Goal: Task Accomplishment & Management: Manage account settings

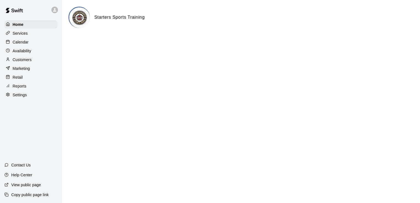
click at [24, 34] on p "Services" at bounding box center [20, 32] width 15 height 5
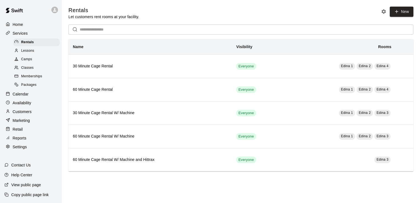
click at [26, 62] on span "Camps" at bounding box center [26, 59] width 11 height 5
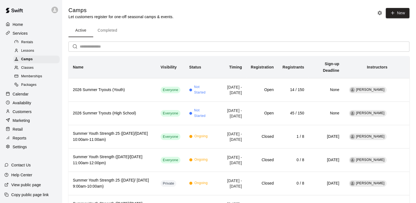
click at [24, 97] on p "Calendar" at bounding box center [21, 93] width 16 height 5
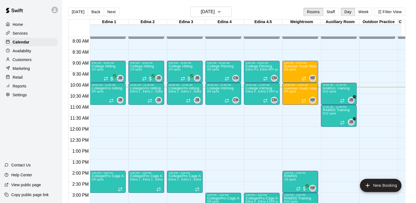
scroll to position [183, 0]
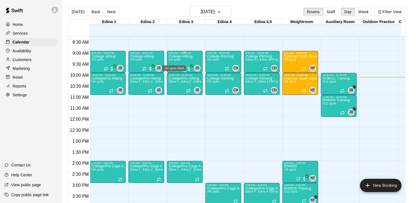
click at [178, 59] on span "1/4 spots" at bounding box center [174, 59] width 12 height 3
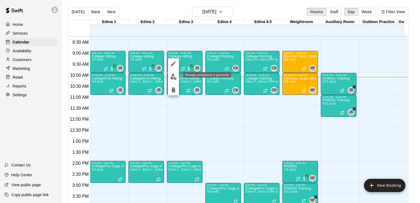
click at [173, 76] on img "edit" at bounding box center [173, 77] width 6 height 6
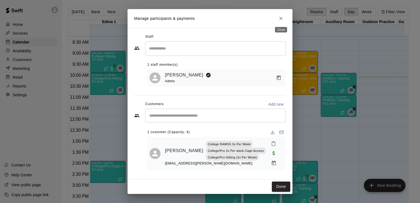
click at [281, 18] on icon "Close" at bounding box center [280, 18] width 5 height 5
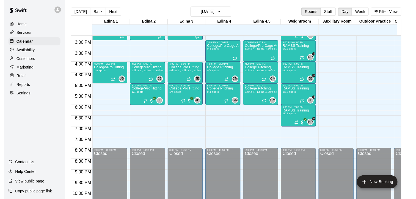
scroll to position [335, 0]
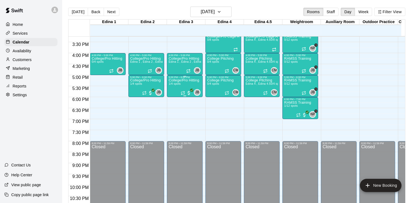
click at [172, 80] on p "College/Pro Hitting" at bounding box center [183, 80] width 30 height 0
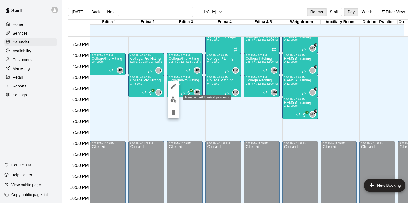
click at [172, 101] on img "edit" at bounding box center [173, 99] width 6 height 6
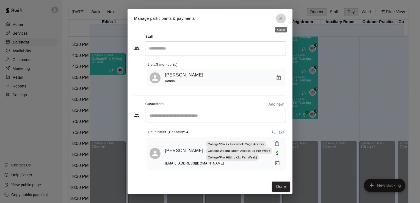
click at [280, 19] on icon "Close" at bounding box center [280, 18] width 5 height 5
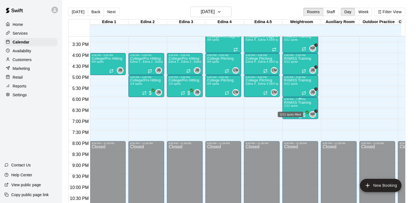
click at [294, 105] on span "1/12 spots" at bounding box center [290, 105] width 13 height 3
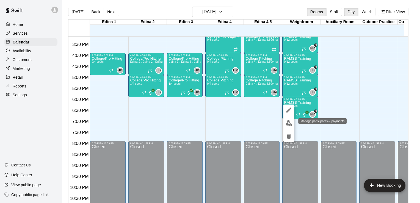
click at [289, 123] on img "edit" at bounding box center [289, 123] width 6 height 6
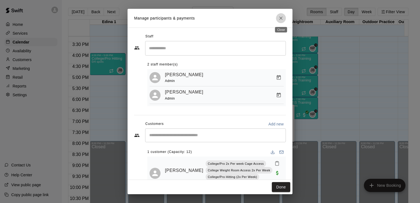
click at [279, 20] on icon "Close" at bounding box center [280, 17] width 5 height 5
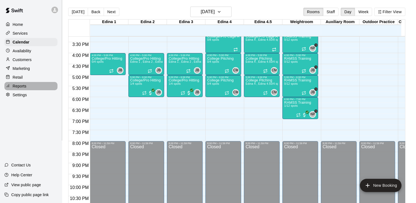
click at [18, 89] on p "Reports" at bounding box center [20, 85] width 14 height 5
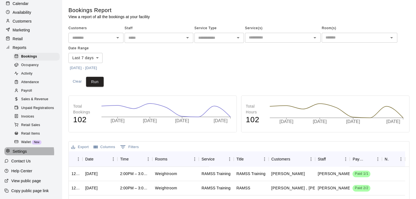
click at [22, 152] on p "Settings" at bounding box center [20, 150] width 14 height 5
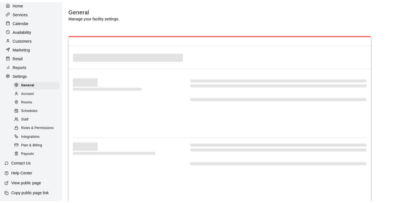
scroll to position [24, 0]
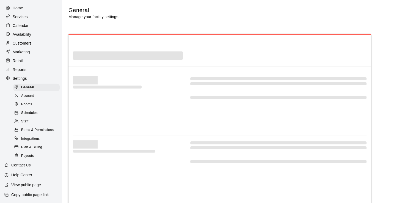
select select "**"
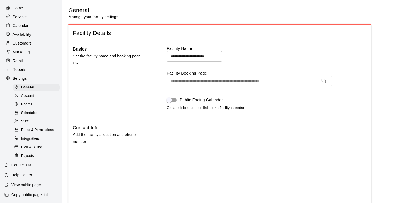
click at [22, 119] on span "Staff" at bounding box center [24, 121] width 7 height 5
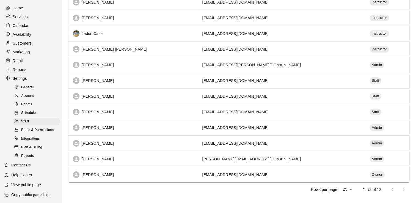
scroll to position [87, 0]
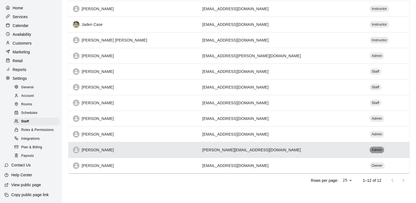
click at [369, 148] on span "Admin" at bounding box center [376, 149] width 15 height 5
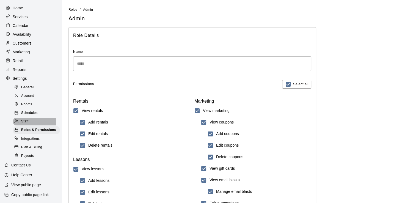
click at [27, 120] on span "Staff" at bounding box center [24, 121] width 7 height 5
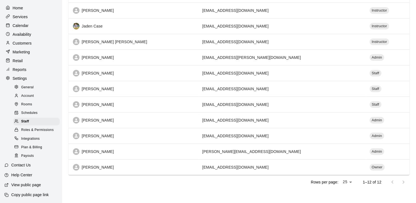
scroll to position [87, 0]
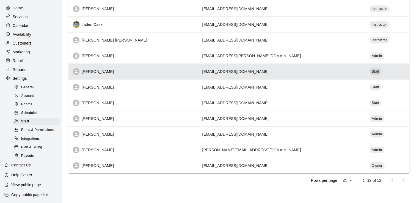
click at [99, 71] on div "[PERSON_NAME]" at bounding box center [133, 71] width 121 height 7
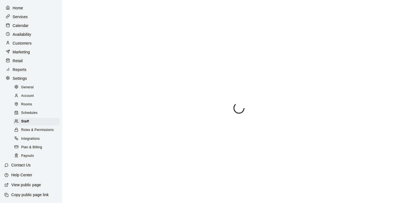
select select "**"
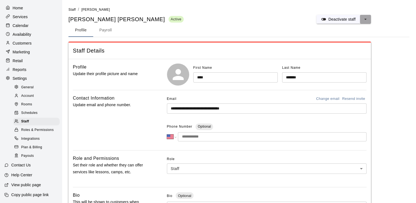
click at [365, 21] on icon "select merge strategy" at bounding box center [364, 18] width 5 height 5
click at [353, 29] on h6 "Deactivate staff" at bounding box center [346, 30] width 27 height 6
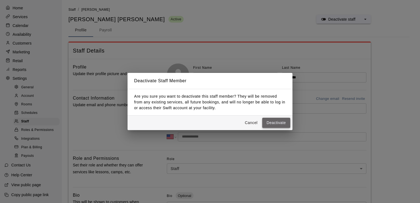
click at [275, 122] on button "Deactivate" at bounding box center [276, 123] width 28 height 10
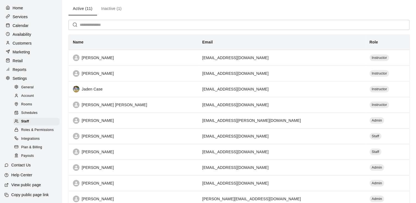
scroll to position [71, 0]
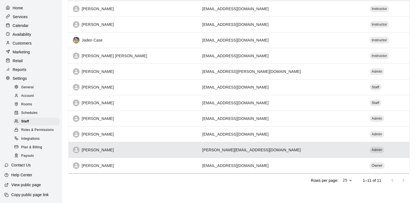
click at [285, 149] on td "[PERSON_NAME][EMAIL_ADDRESS][DOMAIN_NAME]" at bounding box center [281, 150] width 167 height 16
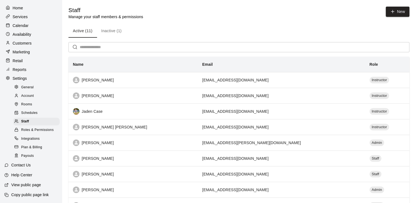
select select "**"
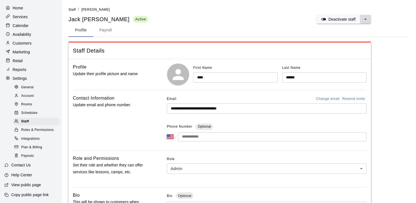
click at [364, 18] on icon "select merge strategy" at bounding box center [364, 18] width 5 height 5
click at [349, 29] on h6 "Deactivate staff" at bounding box center [346, 30] width 27 height 6
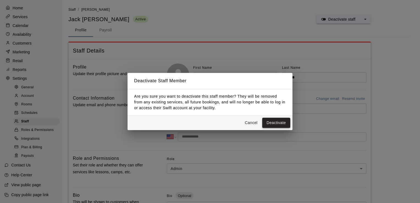
click at [281, 122] on button "Deactivate" at bounding box center [276, 123] width 28 height 10
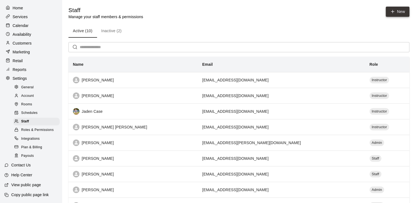
click at [390, 11] on icon at bounding box center [392, 11] width 5 height 5
select select "**"
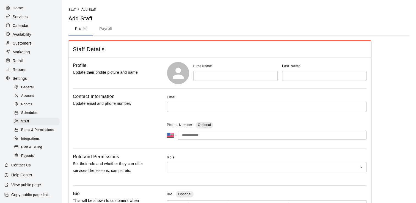
click at [214, 76] on input "text" at bounding box center [235, 76] width 84 height 10
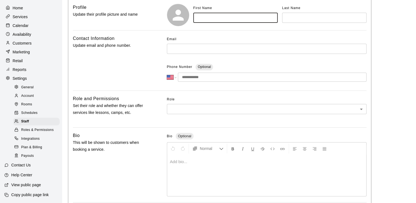
scroll to position [61, 0]
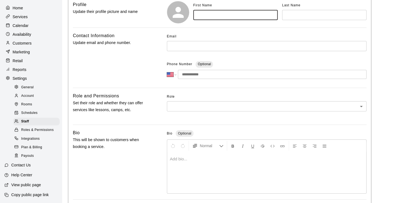
click at [362, 104] on body "**********" at bounding box center [208, 119] width 416 height 360
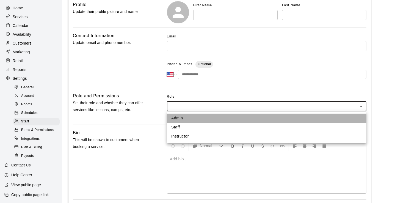
click at [261, 119] on li "Admin" at bounding box center [266, 117] width 199 height 9
type input "*****"
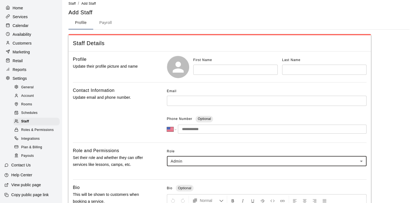
scroll to position [0, 0]
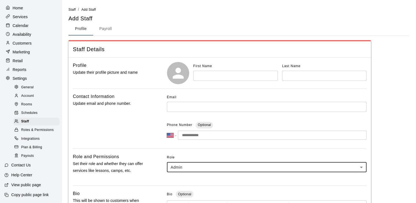
click at [211, 74] on input "text" at bounding box center [235, 76] width 84 height 10
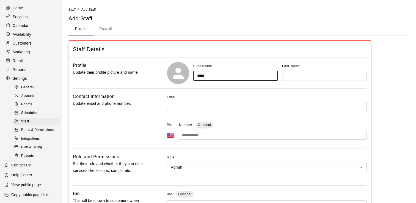
type input "*****"
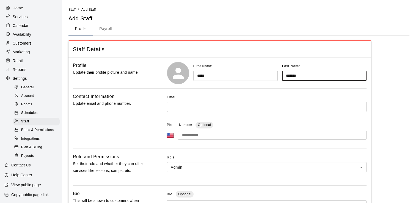
type input "*******"
click at [182, 108] on input "text" at bounding box center [266, 107] width 199 height 10
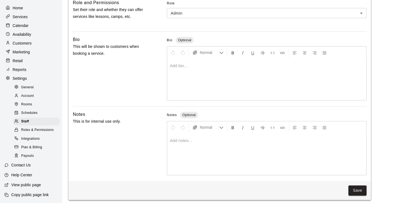
scroll to position [157, 0]
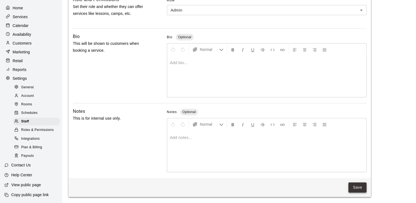
type input "**********"
click at [361, 187] on button "Save" at bounding box center [357, 187] width 18 height 10
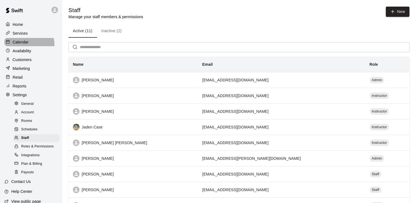
click at [26, 45] on p "Calendar" at bounding box center [21, 41] width 16 height 5
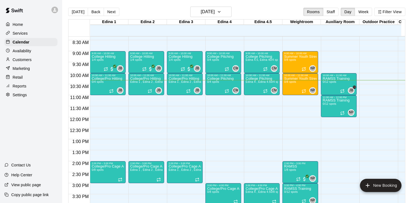
scroll to position [182, 0]
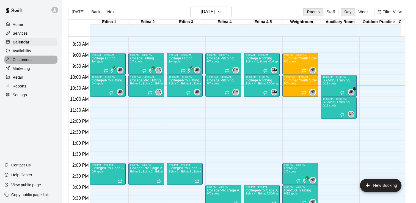
click at [23, 62] on p "Customers" at bounding box center [22, 59] width 19 height 5
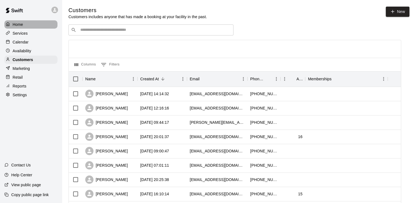
click at [19, 24] on p "Home" at bounding box center [18, 24] width 10 height 5
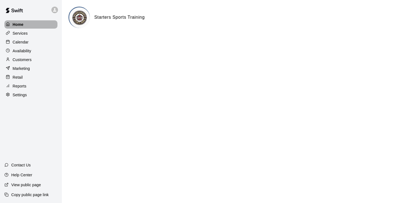
click at [19, 24] on p "Home" at bounding box center [18, 24] width 11 height 5
click at [18, 33] on p "Services" at bounding box center [20, 32] width 15 height 5
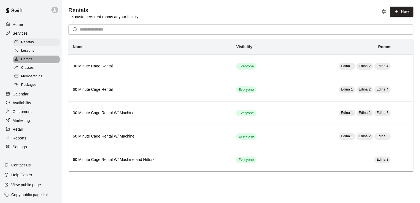
click at [32, 61] on span "Camps" at bounding box center [26, 59] width 11 height 5
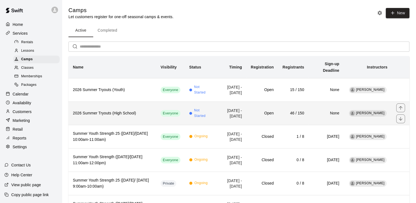
click at [113, 112] on h6 "2026 Summer Tryouts (High School)" at bounding box center [112, 113] width 79 height 6
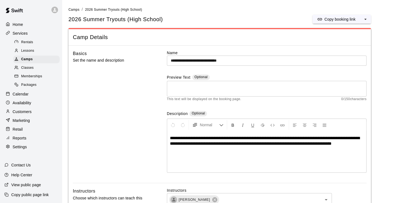
click at [25, 141] on p "Reports" at bounding box center [20, 137] width 14 height 5
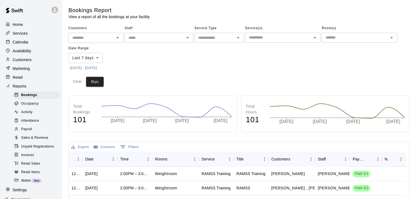
click at [25, 140] on span "Sales & Revenue" at bounding box center [34, 137] width 27 height 5
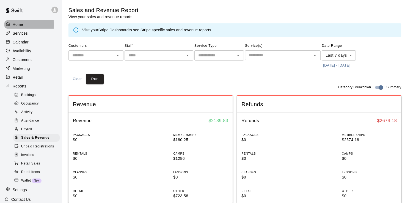
click at [20, 24] on p "Home" at bounding box center [18, 24] width 10 height 5
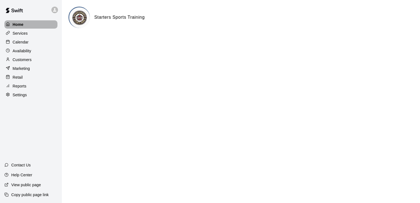
click at [23, 24] on div "Home" at bounding box center [30, 24] width 53 height 8
click at [26, 34] on p "Services" at bounding box center [20, 32] width 15 height 5
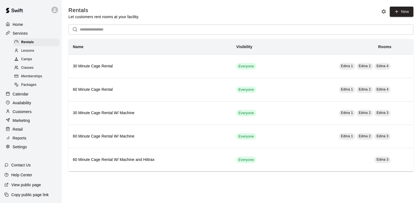
click at [20, 24] on p "Home" at bounding box center [18, 24] width 10 height 5
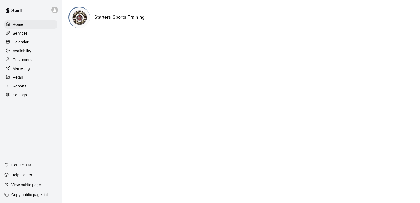
click at [25, 60] on p "Customers" at bounding box center [22, 59] width 19 height 5
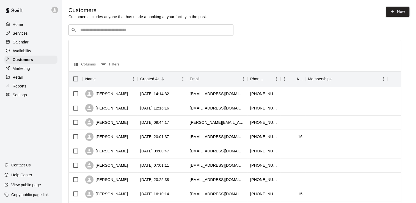
click at [110, 30] on input "Search customers by name or email" at bounding box center [155, 29] width 152 height 5
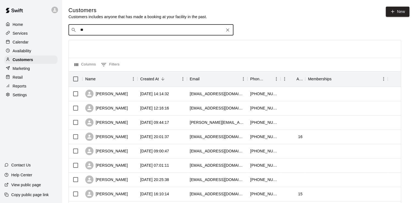
type input "*"
type input "**********"
click at [155, 50] on div at bounding box center [235, 49] width 332 height 18
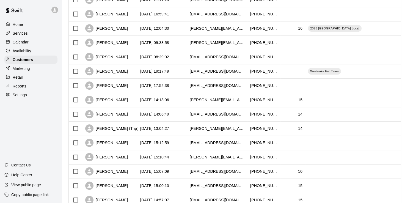
scroll to position [239, 0]
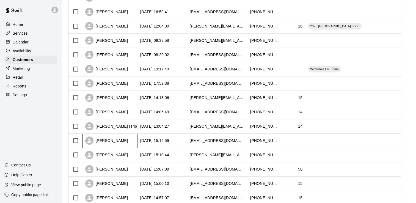
click at [111, 143] on div "[PERSON_NAME]" at bounding box center [106, 140] width 43 height 8
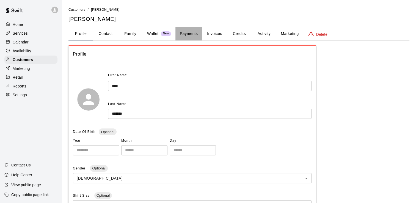
click at [190, 34] on button "Payments" at bounding box center [188, 33] width 27 height 13
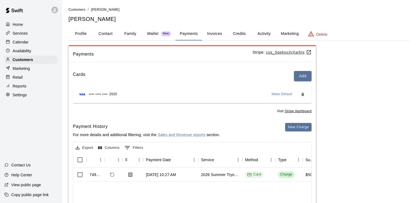
click at [130, 32] on button "Family" at bounding box center [130, 33] width 25 height 13
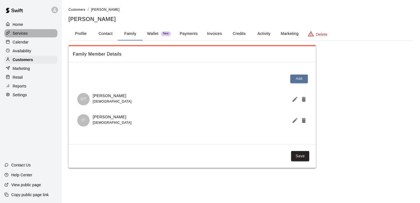
click at [22, 34] on p "Services" at bounding box center [20, 32] width 15 height 5
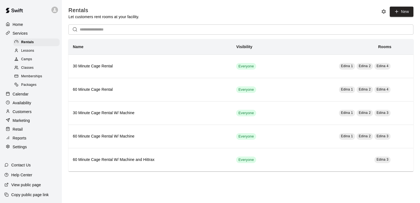
click at [27, 62] on span "Camps" at bounding box center [26, 59] width 11 height 5
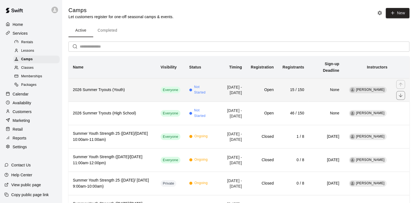
click at [111, 89] on h6 "2026 Summer Tryouts (Youth)" at bounding box center [112, 90] width 79 height 6
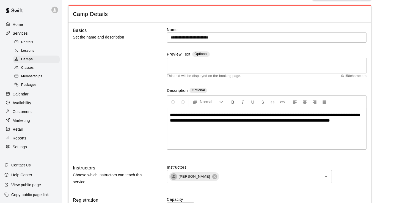
scroll to position [15, 0]
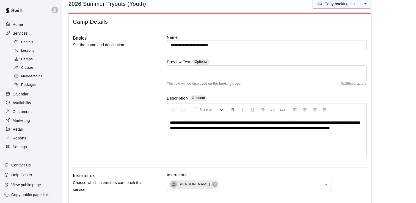
click at [24, 59] on span "Camps" at bounding box center [27, 59] width 12 height 5
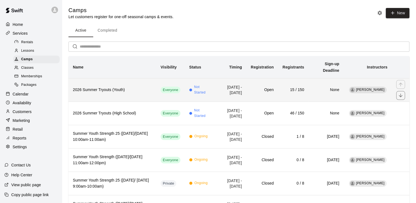
click at [115, 87] on h6 "2026 Summer Tryouts (Youth)" at bounding box center [112, 90] width 79 height 6
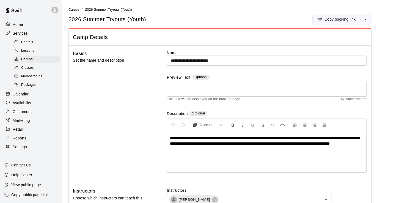
click at [19, 23] on p "Home" at bounding box center [18, 24] width 10 height 5
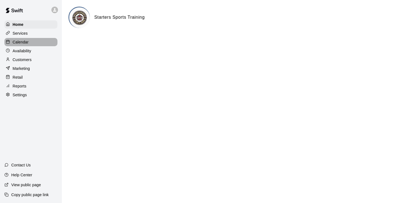
click at [24, 42] on p "Calendar" at bounding box center [21, 41] width 16 height 5
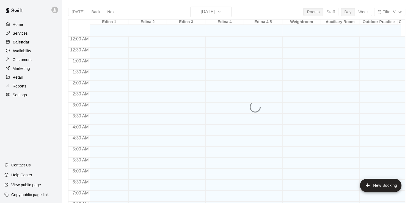
scroll to position [232, 0]
